Goal: Task Accomplishment & Management: Complete application form

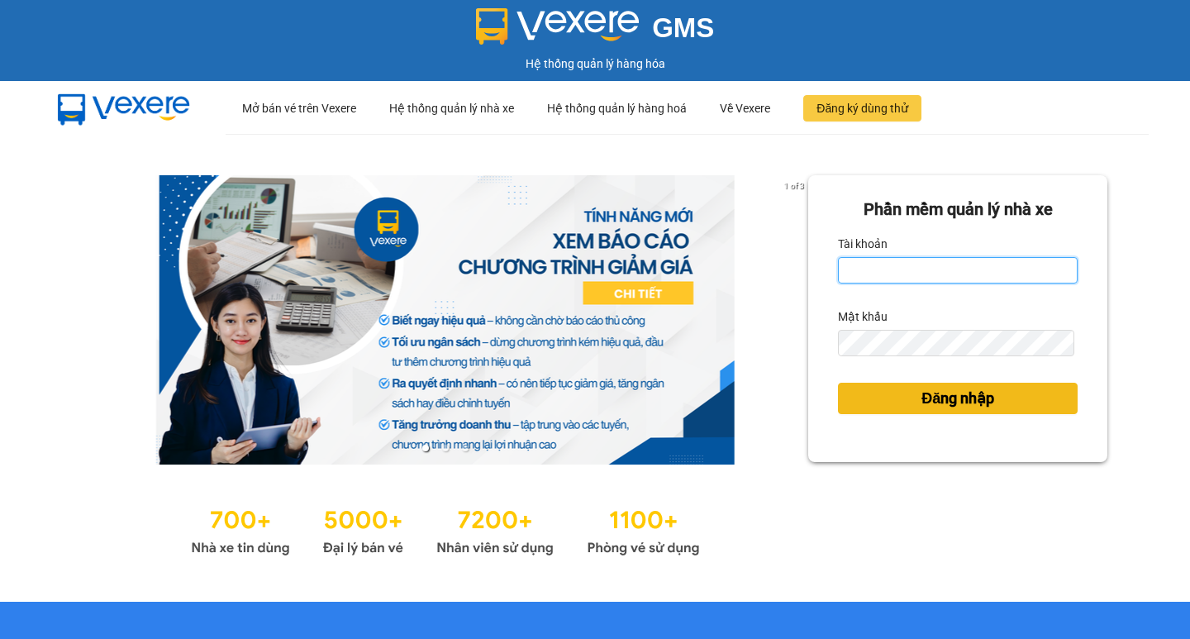
type input "hoangmaisg.kimma"
click at [932, 393] on span "Đăng nhập" at bounding box center [957, 398] width 73 height 23
click at [926, 399] on span "Đăng nhập" at bounding box center [957, 398] width 73 height 23
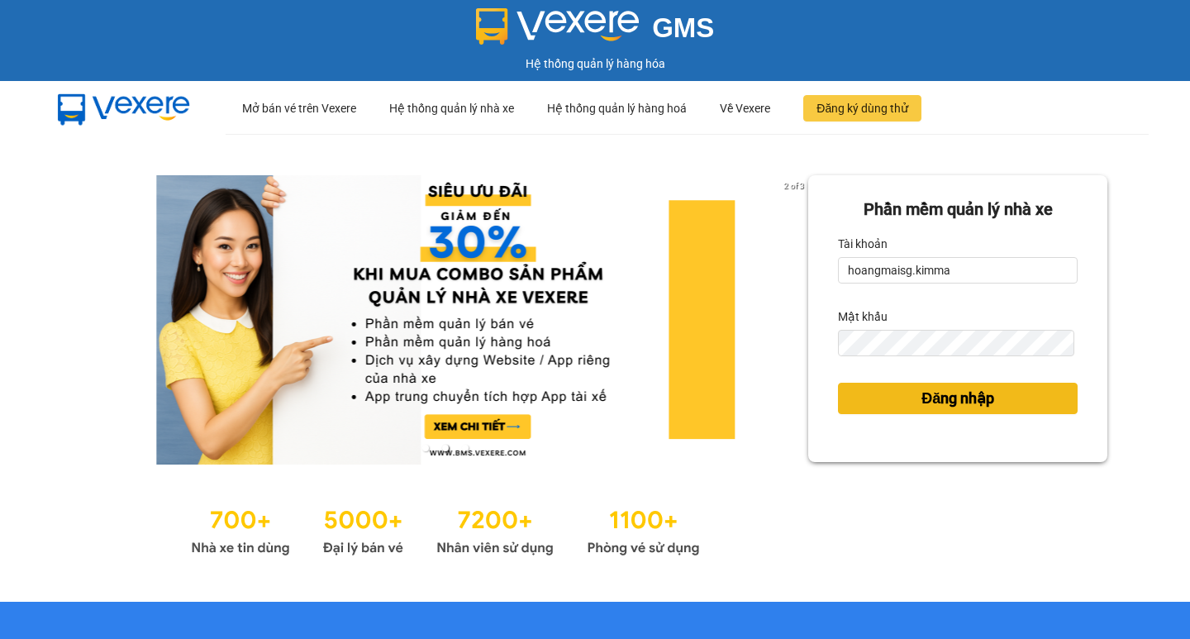
click at [921, 393] on span "Đăng nhập" at bounding box center [957, 398] width 73 height 23
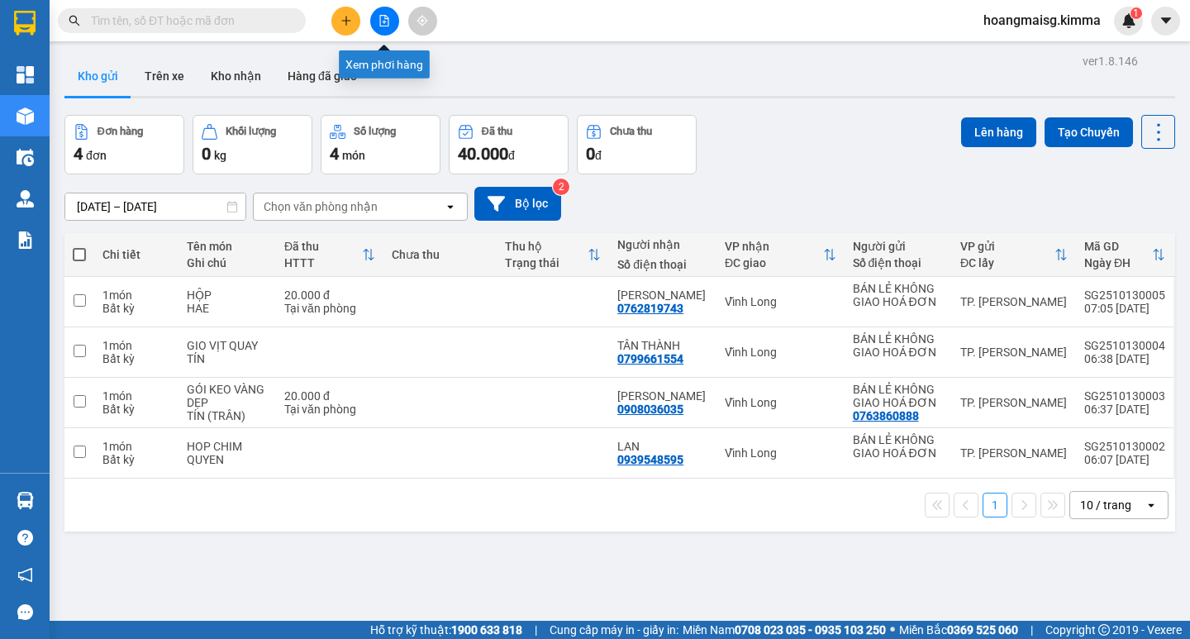
click at [383, 17] on icon "file-add" at bounding box center [384, 21] width 12 height 12
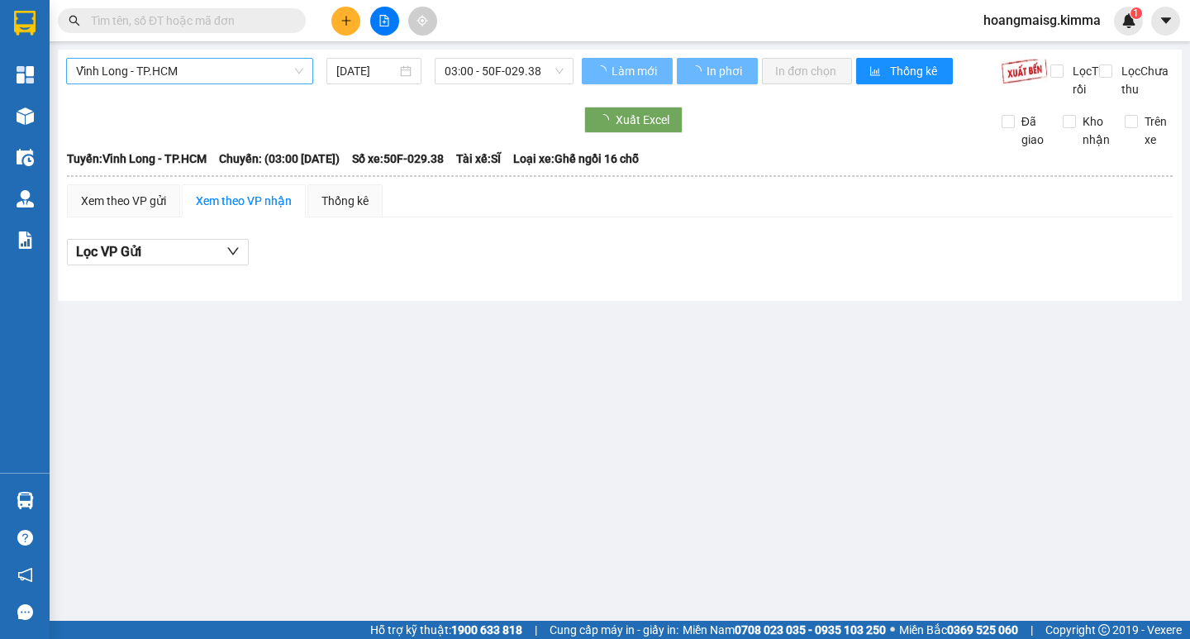
click at [221, 69] on span "Vĩnh Long - TP.HCM" at bounding box center [189, 71] width 227 height 25
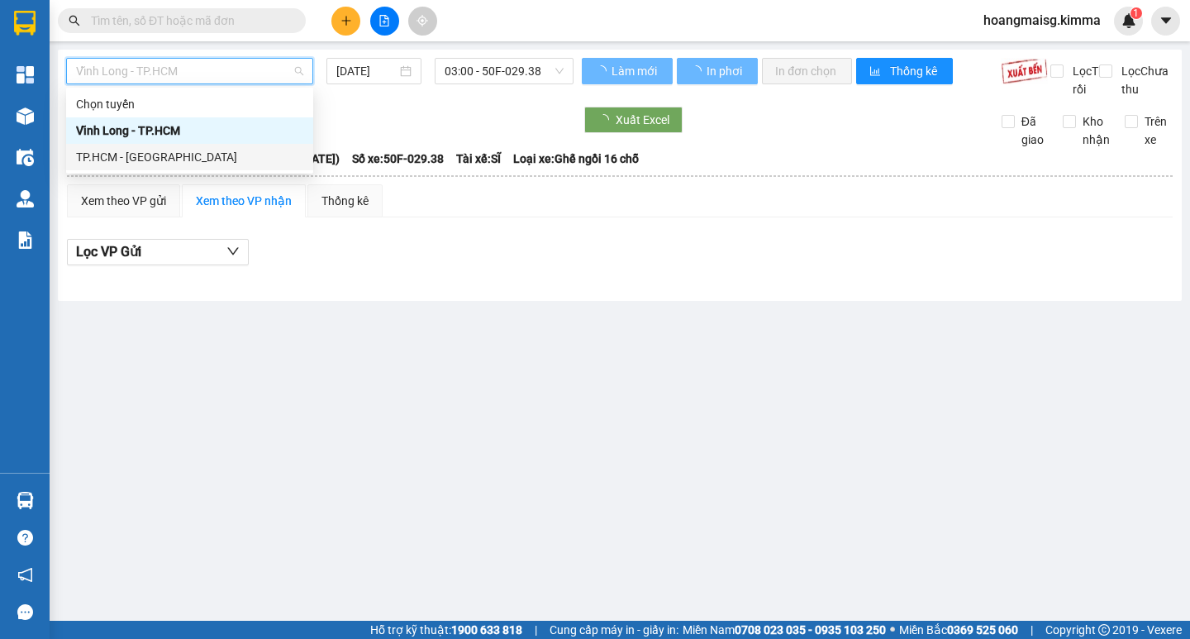
drag, startPoint x: 168, startPoint y: 158, endPoint x: 218, endPoint y: 131, distance: 56.9
click at [169, 158] on div "TP.HCM - [GEOGRAPHIC_DATA]" at bounding box center [189, 157] width 227 height 18
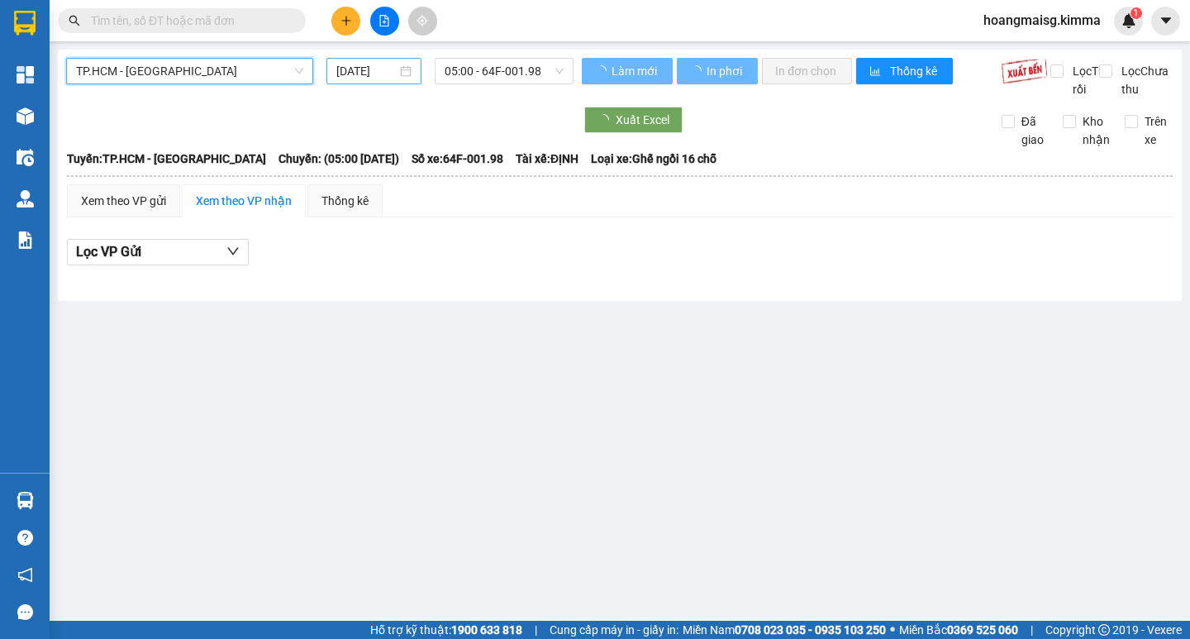
click at [375, 67] on input "[DATE]" at bounding box center [366, 71] width 60 height 18
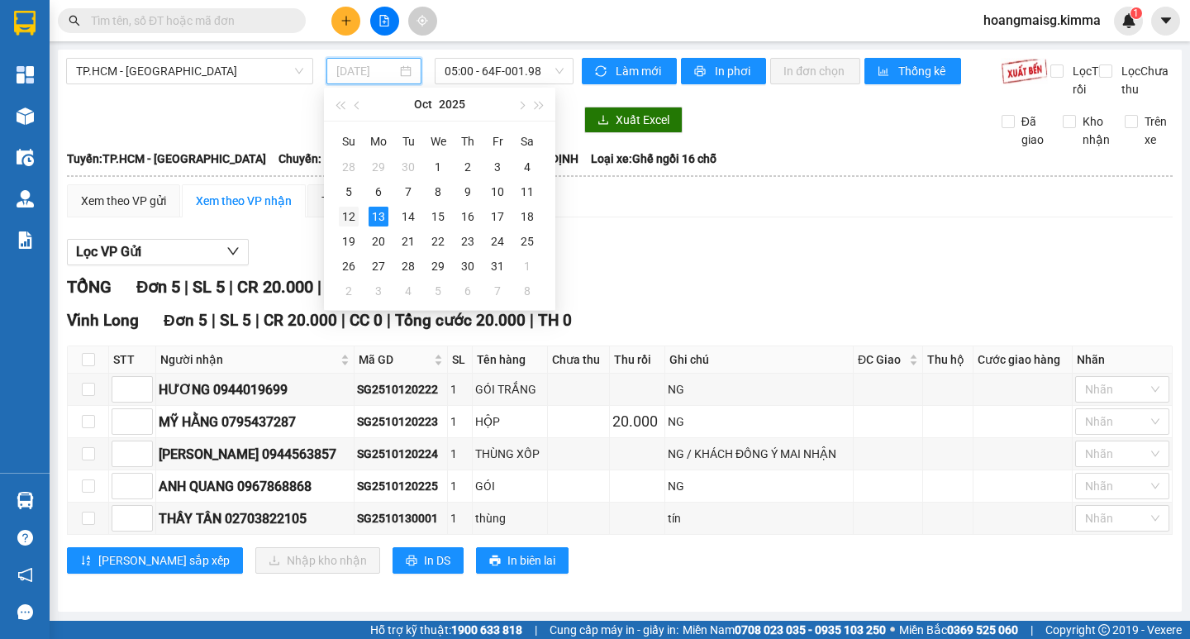
click at [345, 213] on div "12" at bounding box center [349, 217] width 20 height 20
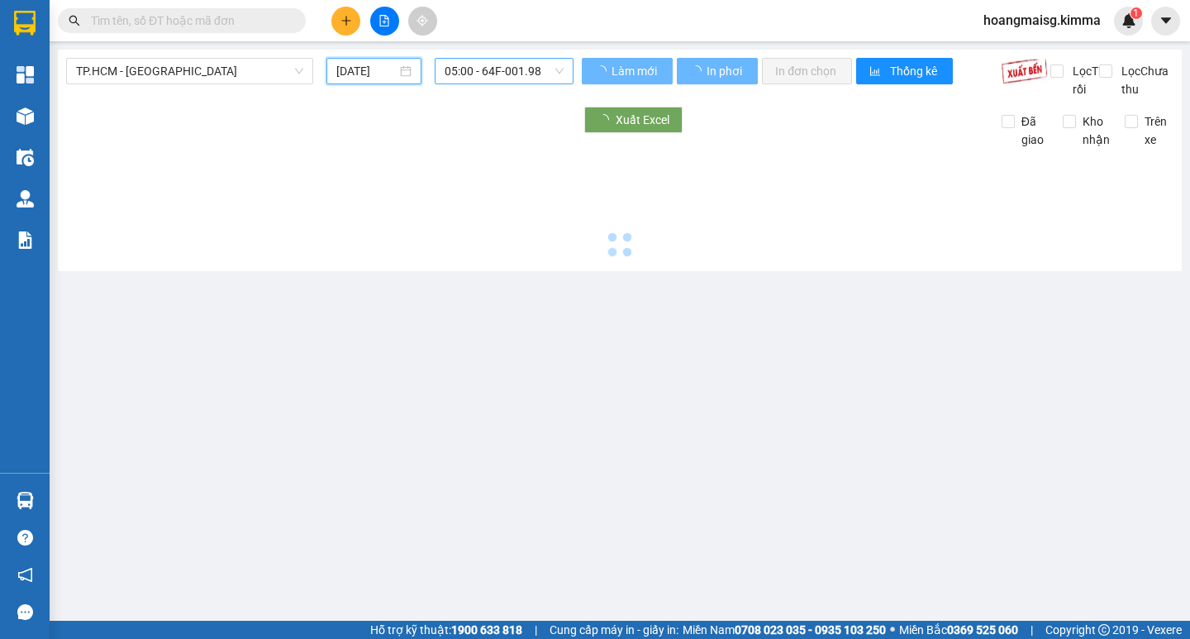
type input "[DATE]"
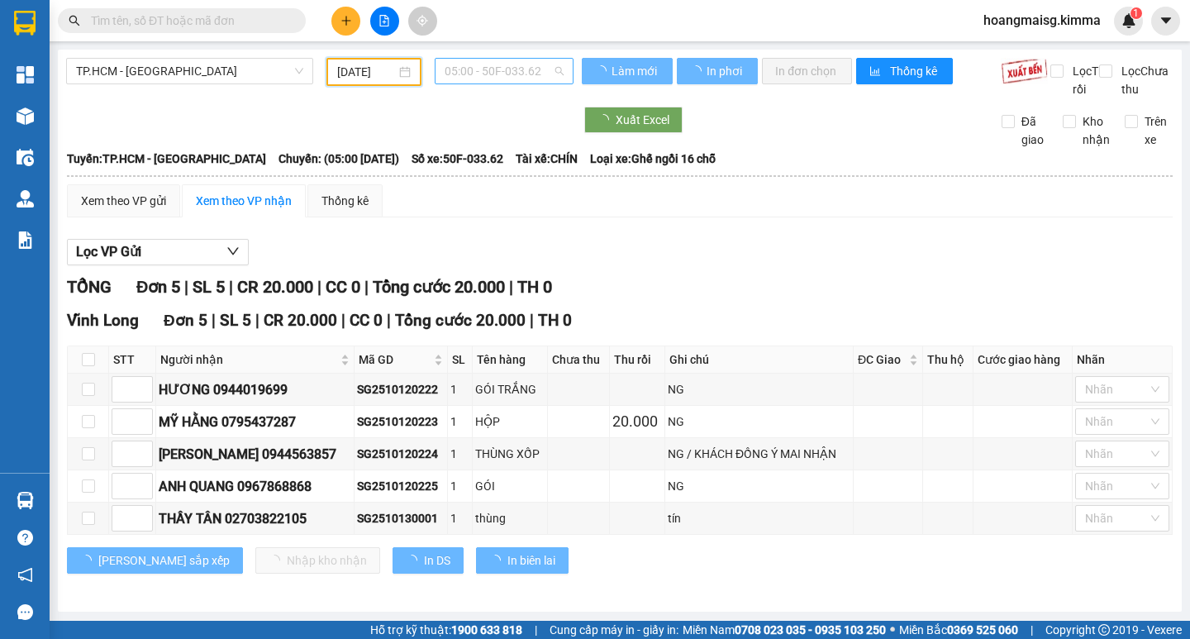
click at [512, 80] on span "05:00 - 50F-033.62" at bounding box center [504, 71] width 119 height 25
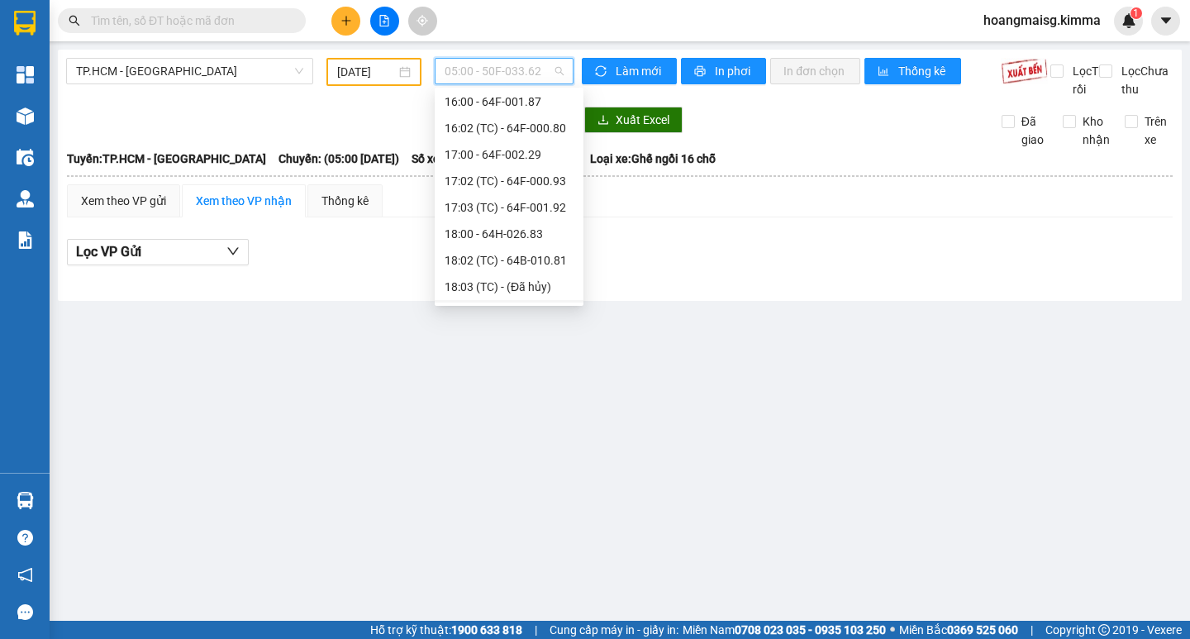
scroll to position [522, 0]
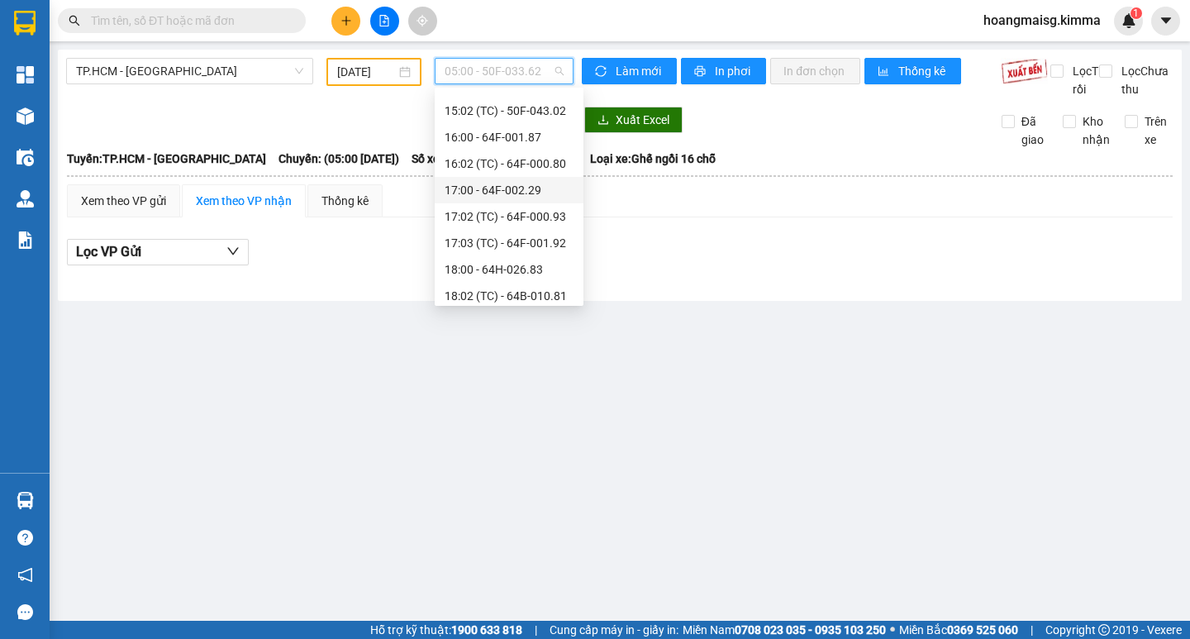
click at [502, 190] on div "17:00 - 64F-002.29" at bounding box center [509, 190] width 129 height 18
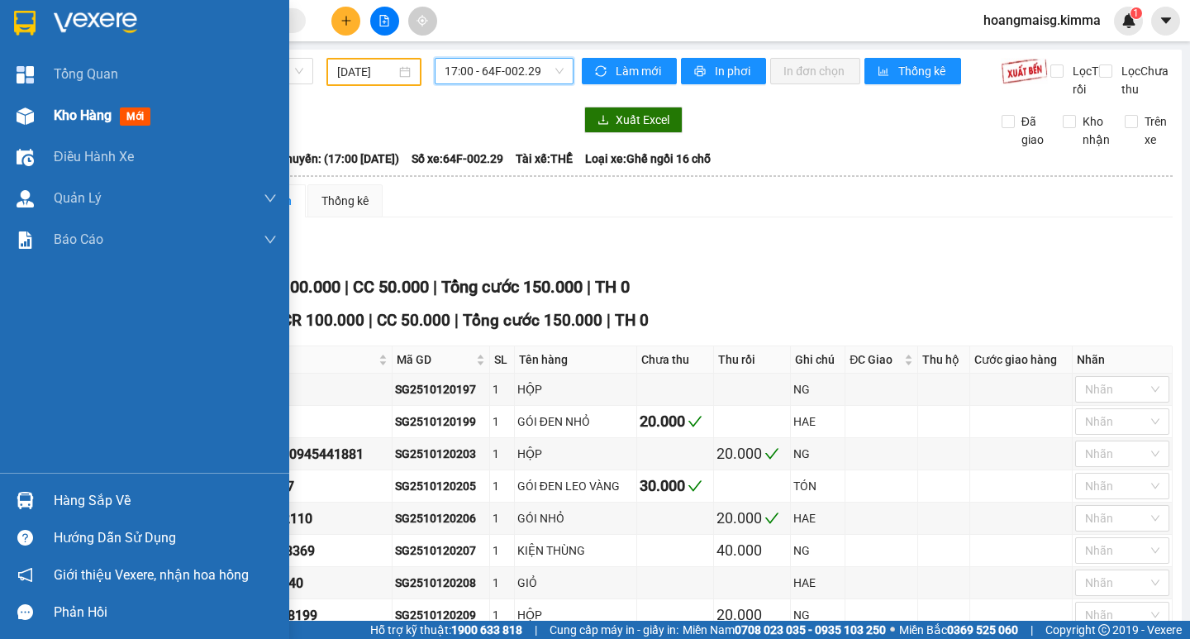
click at [77, 113] on span "Kho hàng" at bounding box center [83, 115] width 58 height 16
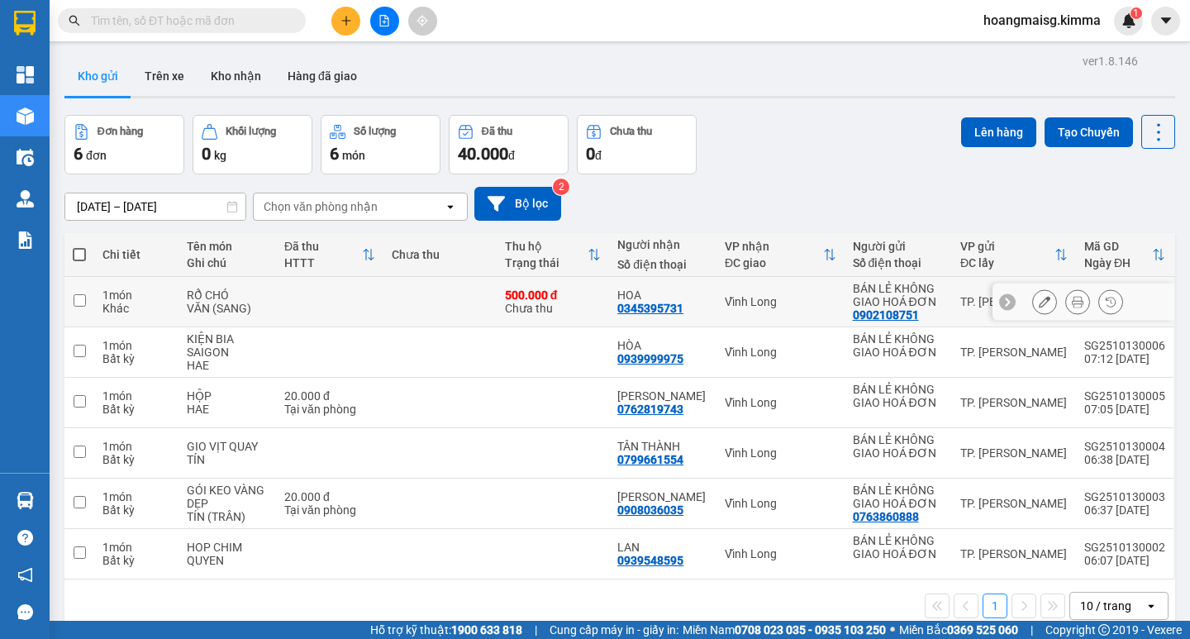
click at [292, 316] on td at bounding box center [329, 302] width 107 height 50
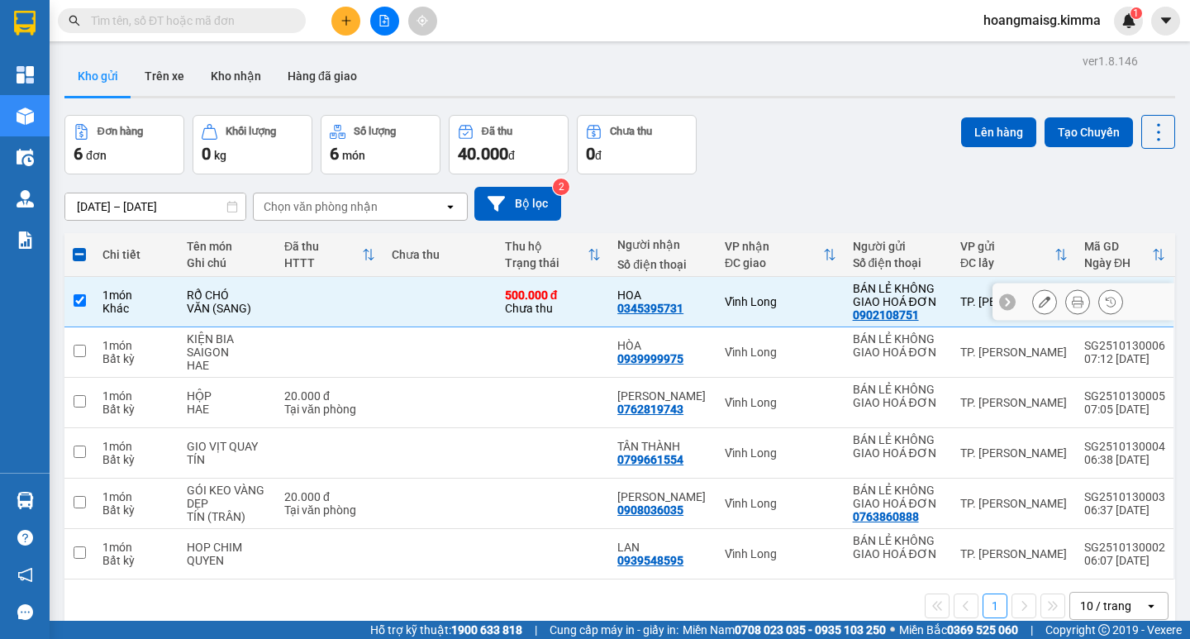
click at [74, 295] on input "checkbox" at bounding box center [80, 300] width 12 height 12
checkbox input "false"
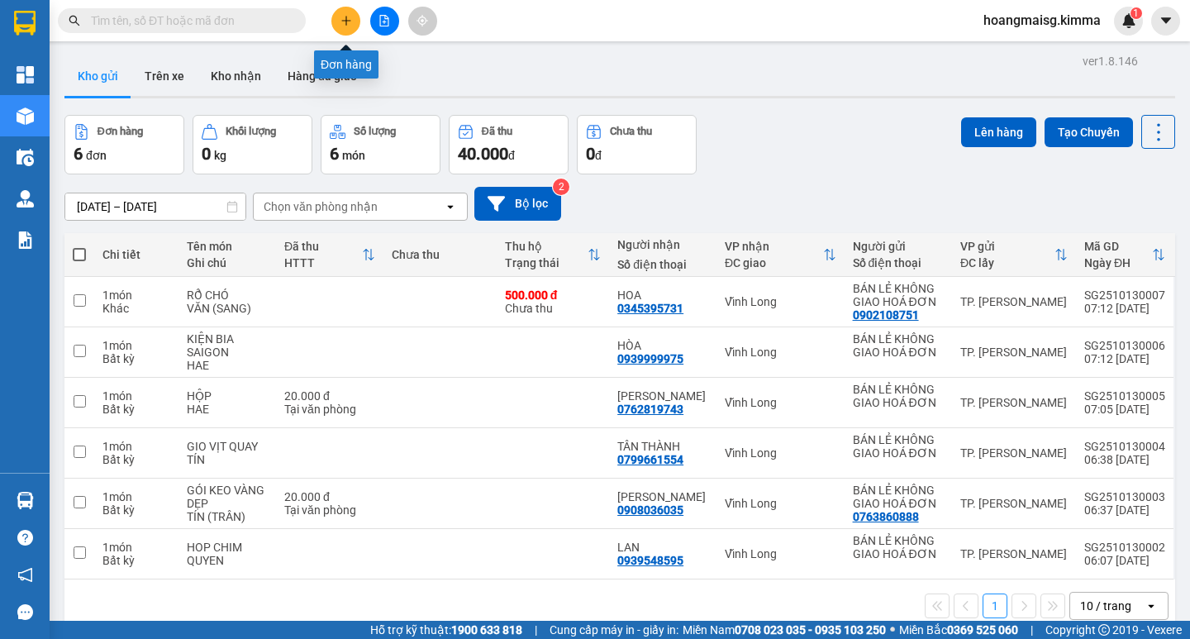
click at [347, 20] on icon "plus" at bounding box center [346, 21] width 12 height 12
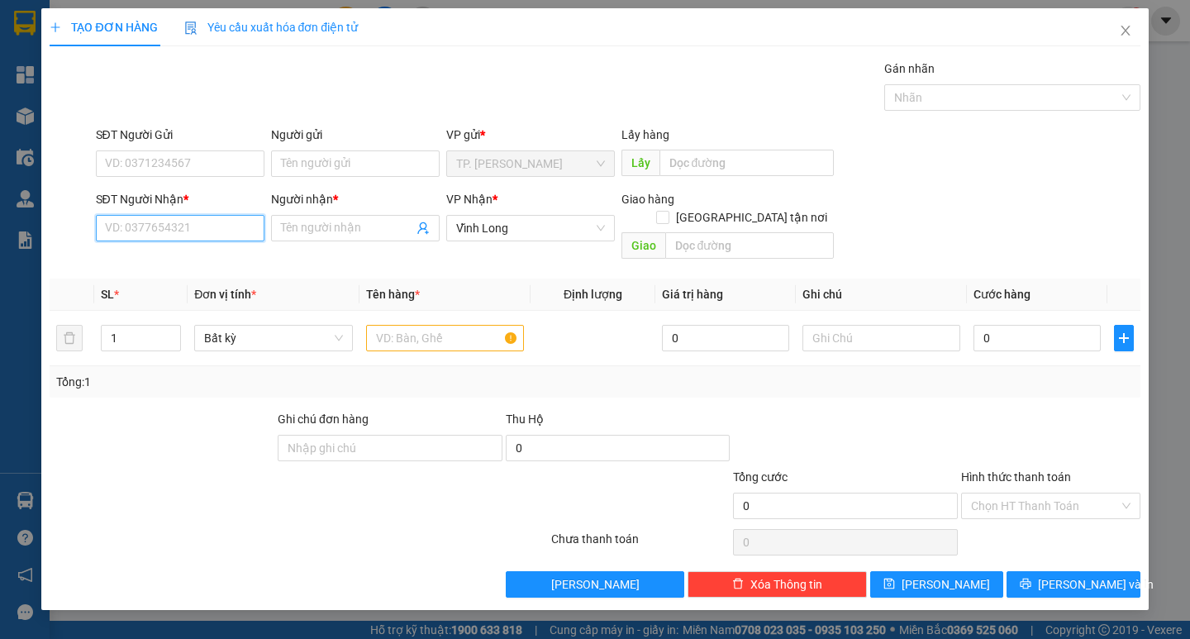
click at [228, 221] on input "SĐT Người Nhận *" at bounding box center [180, 228] width 169 height 26
type input "02703823665"
click at [221, 266] on div "02703823665 - HUYỀN TRẠM" at bounding box center [182, 261] width 152 height 18
type input "HUYỀN TRẠM"
type input "02703823665"
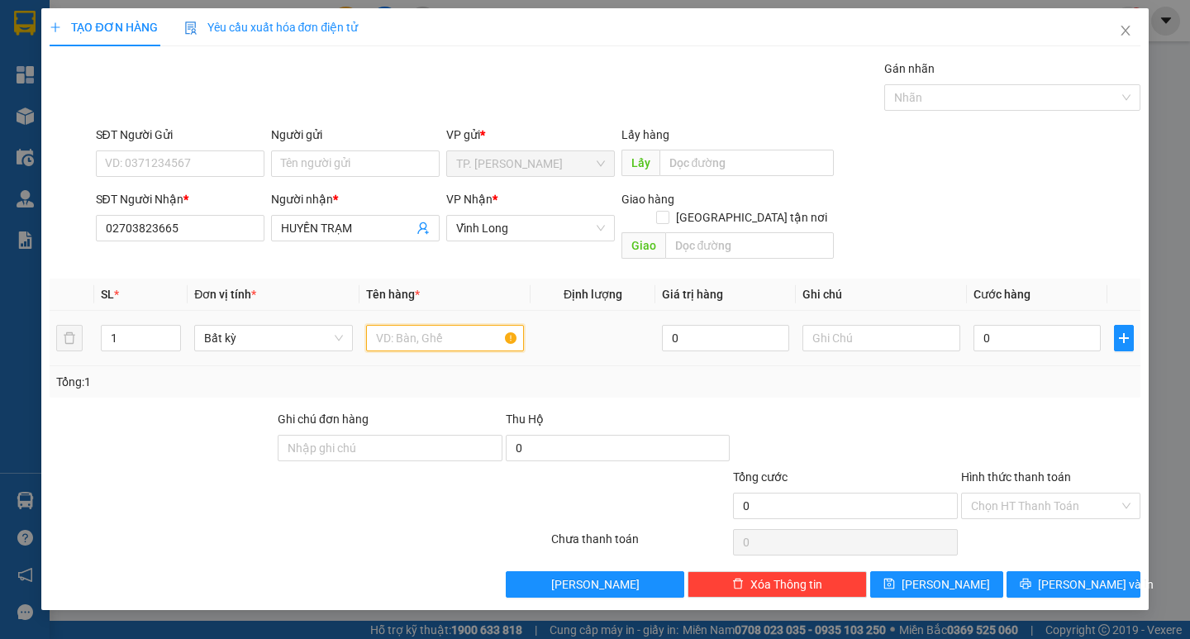
click at [403, 326] on input "text" at bounding box center [445, 338] width 158 height 26
type input "XẤP"
click at [883, 325] on input "text" at bounding box center [881, 338] width 158 height 26
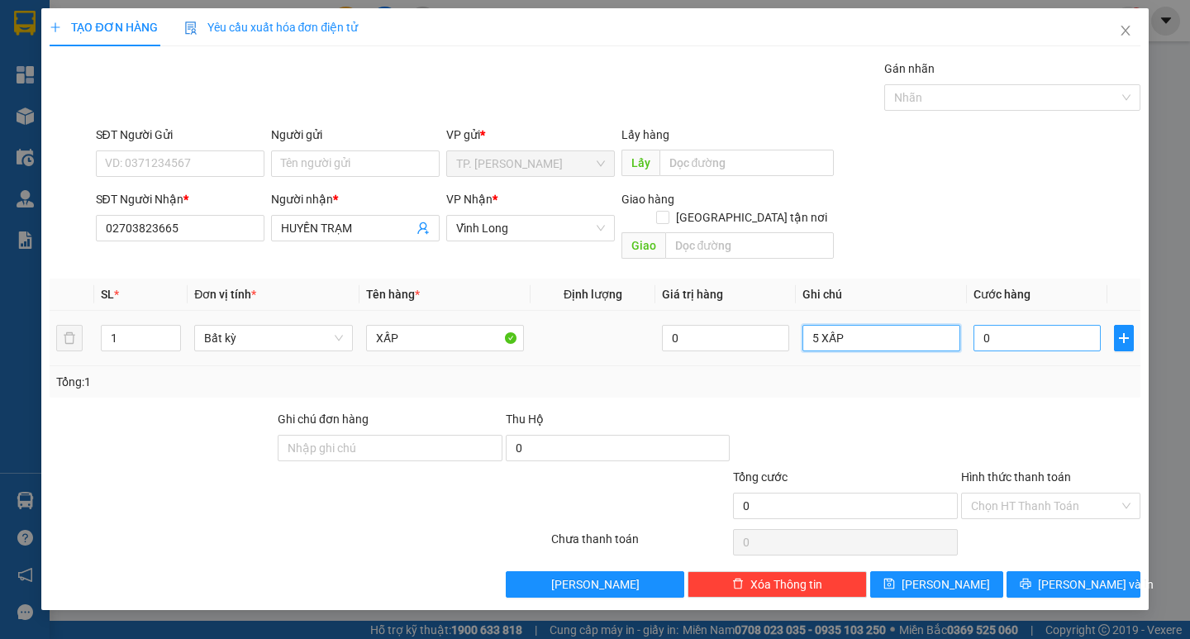
type input "5 XẤP"
click at [1040, 325] on input "0" at bounding box center [1036, 338] width 127 height 26
type input "1"
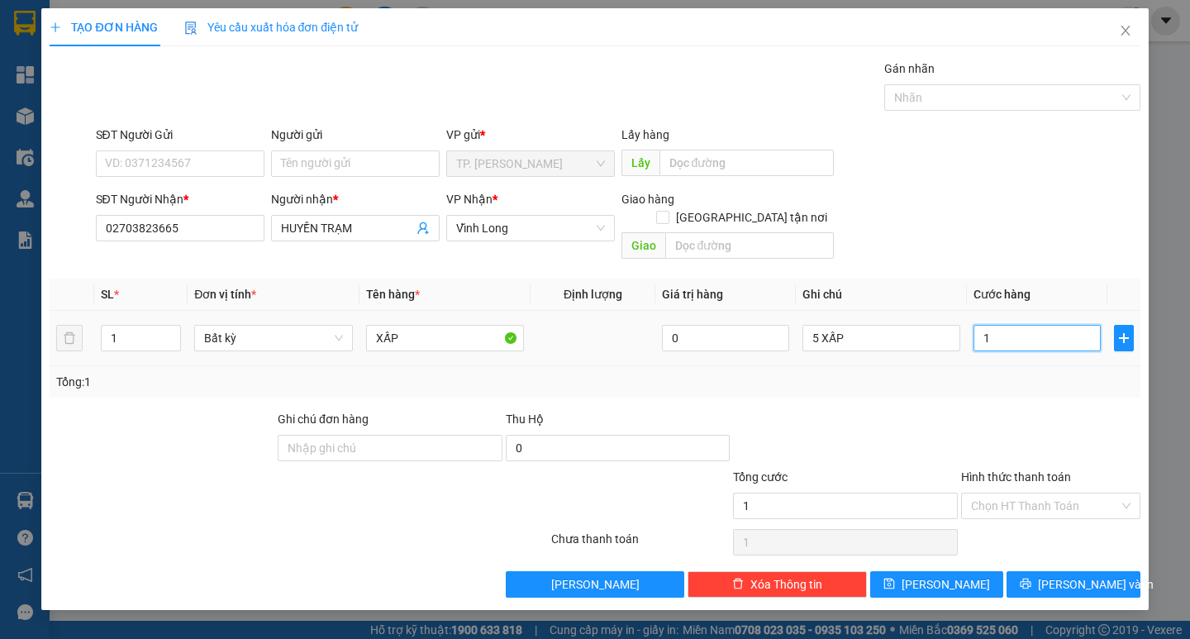
type input "15"
type input "152"
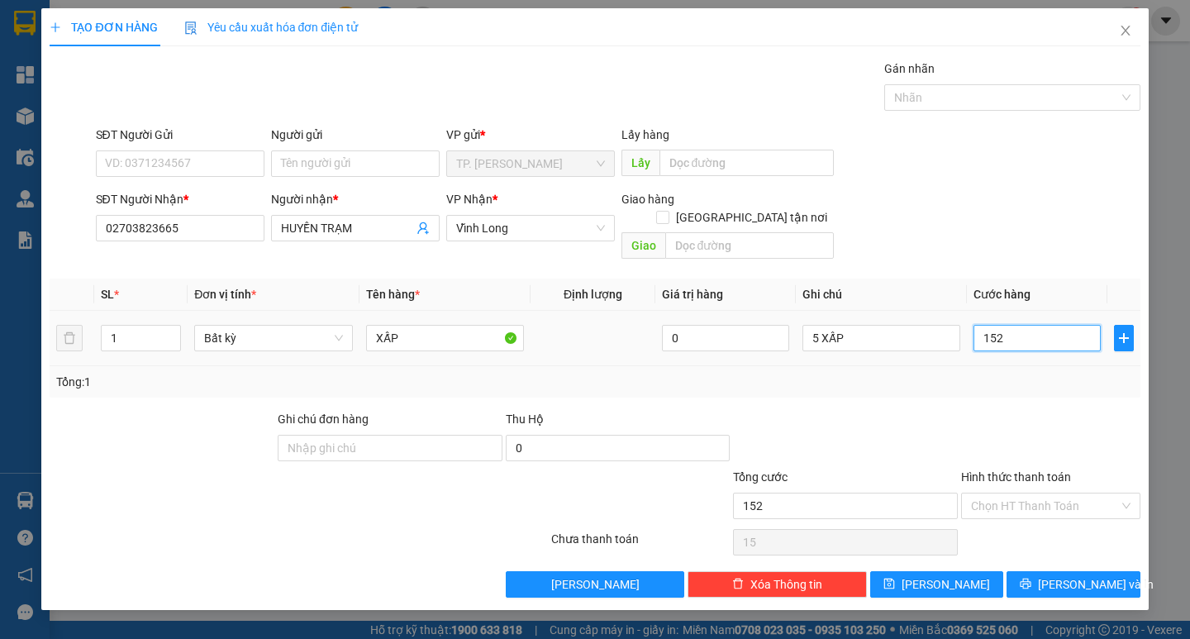
type input "152"
type input "1.520"
type input "152"
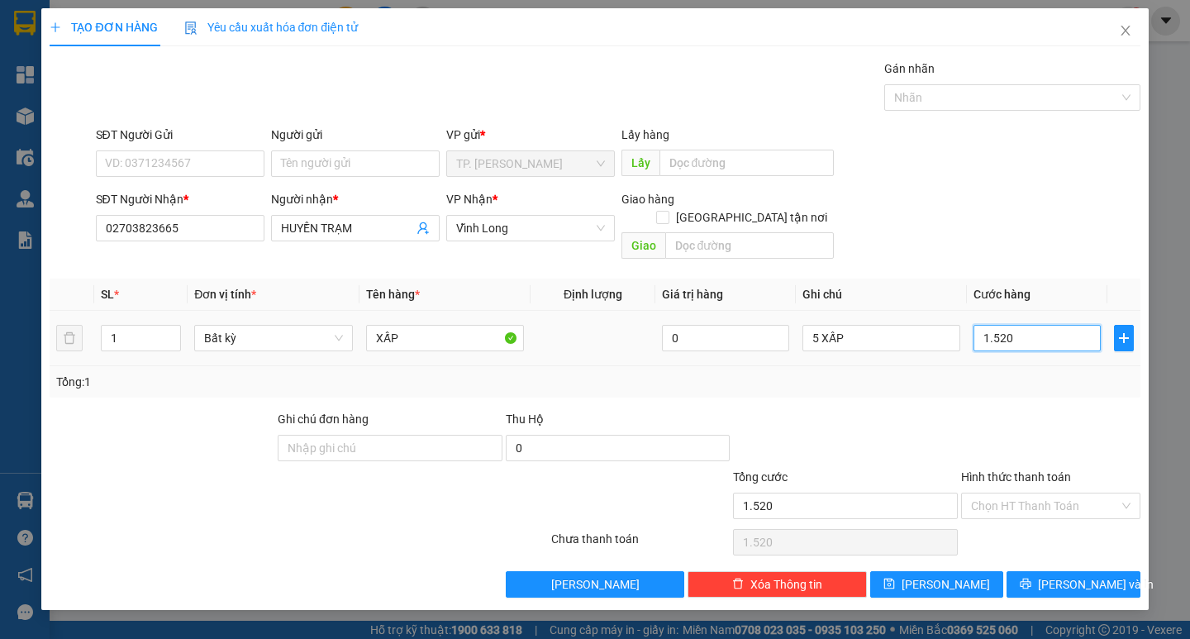
type input "152"
type input "15"
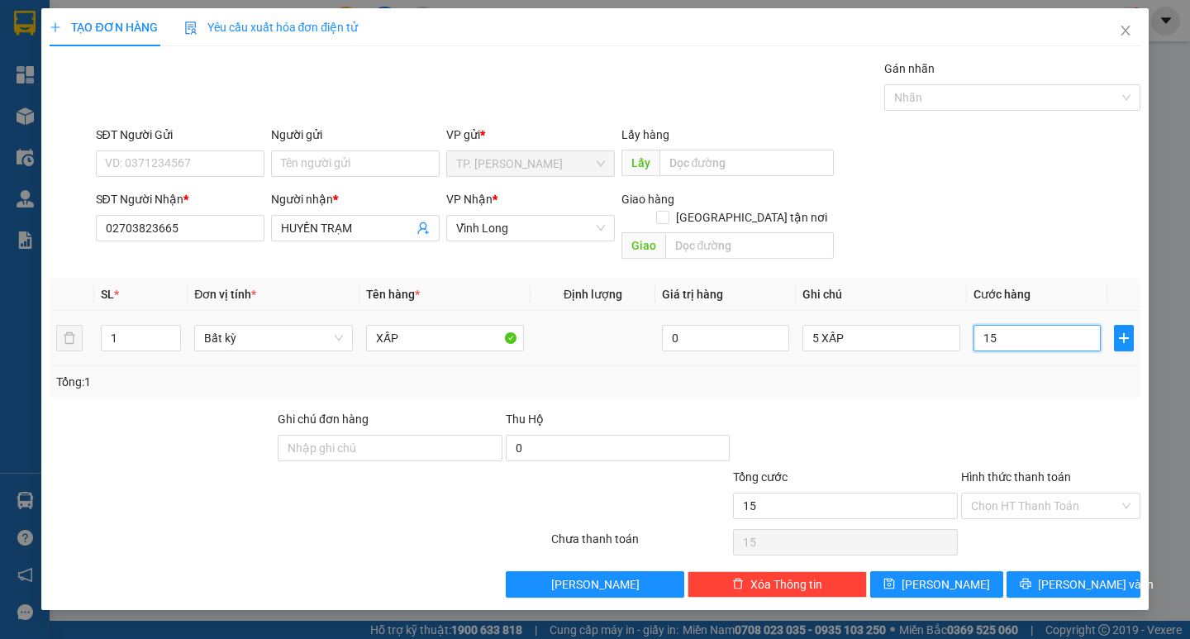
type input "150"
type input "150.000"
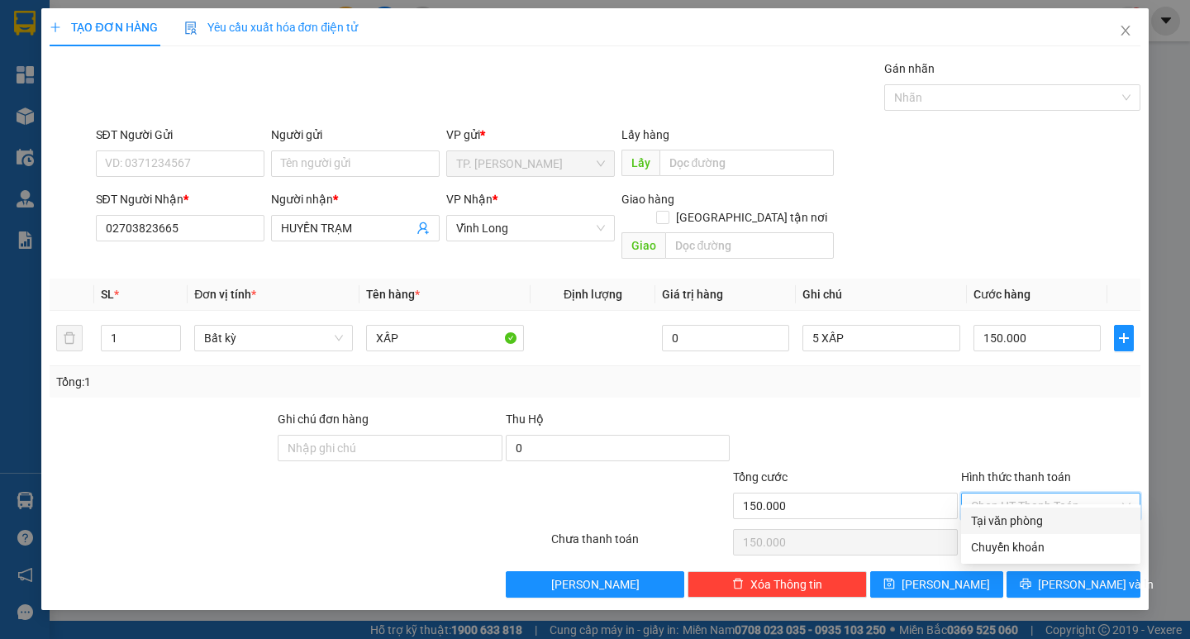
drag, startPoint x: 1023, startPoint y: 488, endPoint x: 1016, endPoint y: 516, distance: 28.9
click at [1022, 493] on input "Hình thức thanh toán" at bounding box center [1045, 505] width 148 height 25
click at [1016, 516] on div "Tại văn phòng" at bounding box center [1050, 521] width 159 height 18
type input "0"
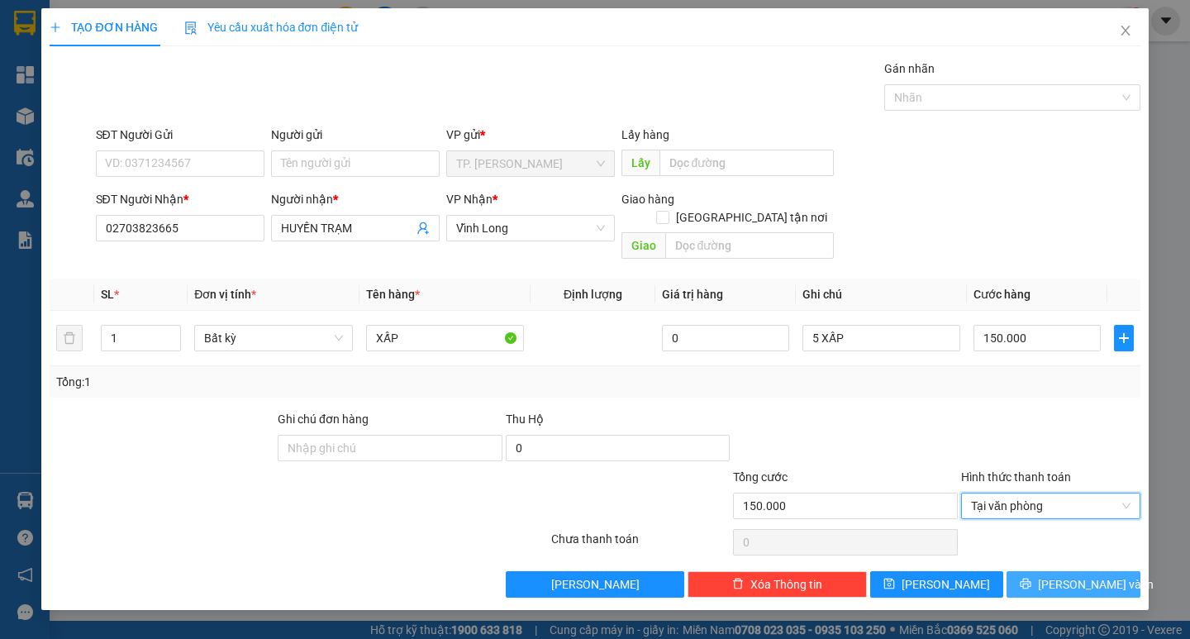
click at [1038, 571] on button "[PERSON_NAME] và In" at bounding box center [1072, 584] width 133 height 26
